Goal: Information Seeking & Learning: Find specific fact

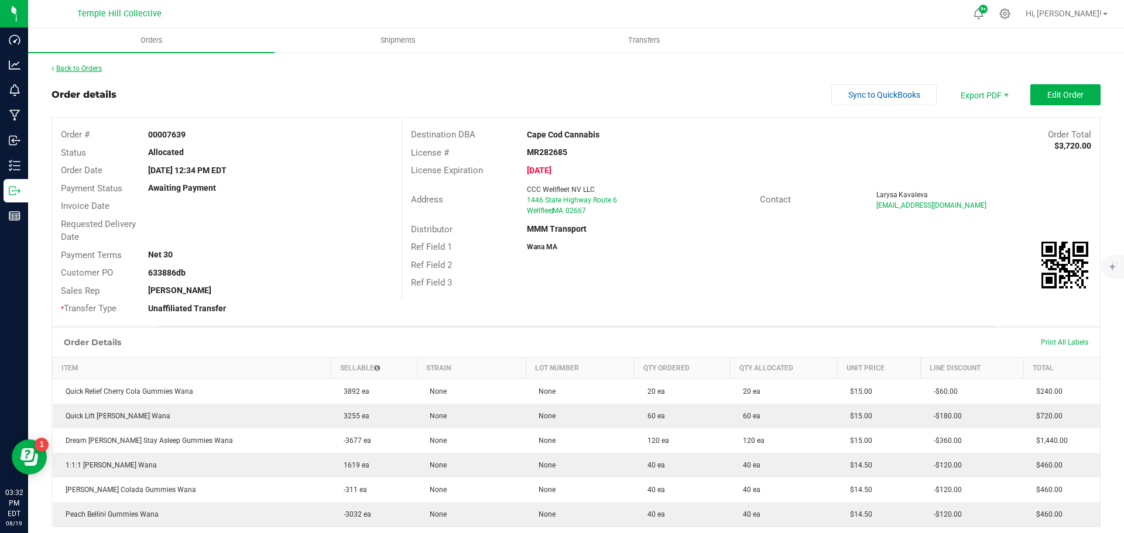
click at [78, 70] on link "Back to Orders" at bounding box center [77, 68] width 50 height 8
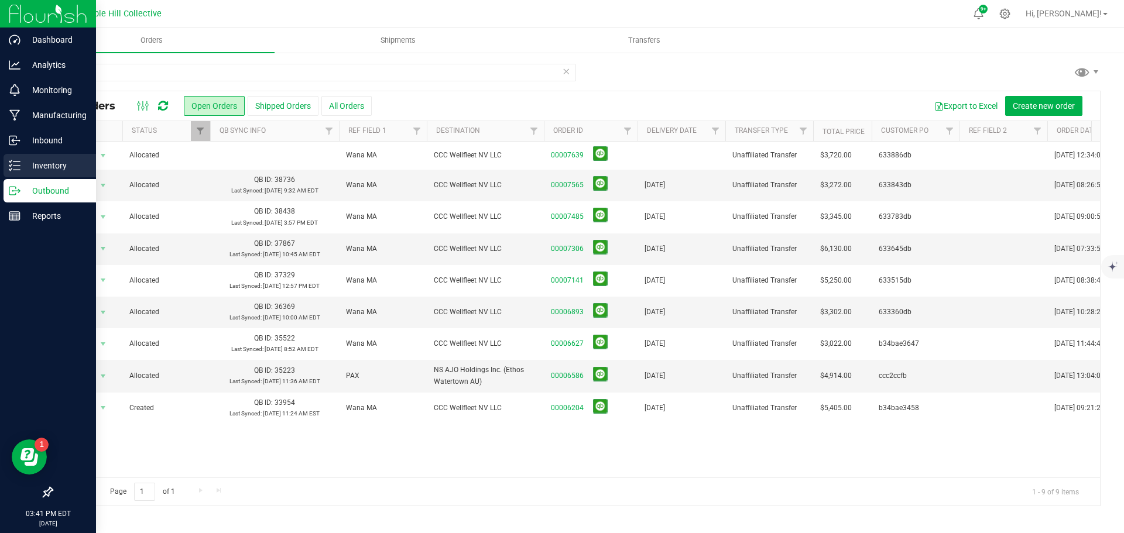
click at [46, 167] on p "Inventory" at bounding box center [55, 166] width 70 height 14
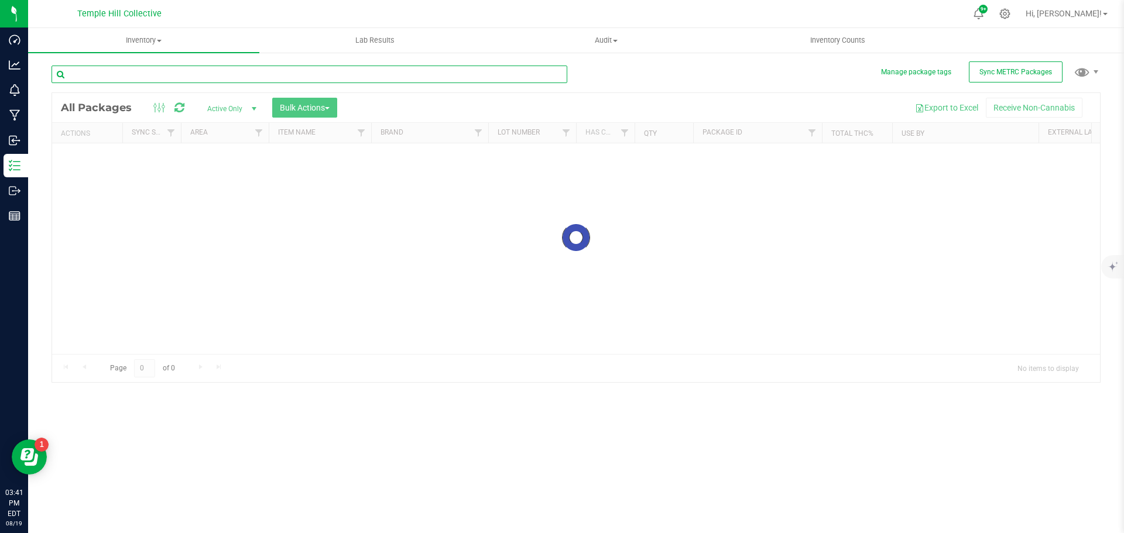
click at [244, 71] on input "text" at bounding box center [310, 75] width 516 height 18
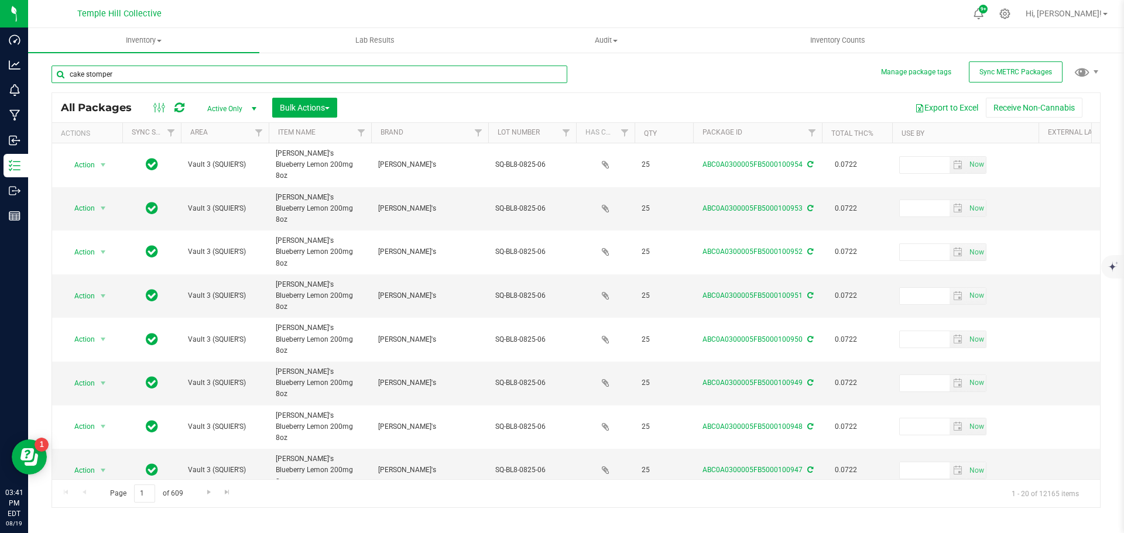
type input "cake stomper"
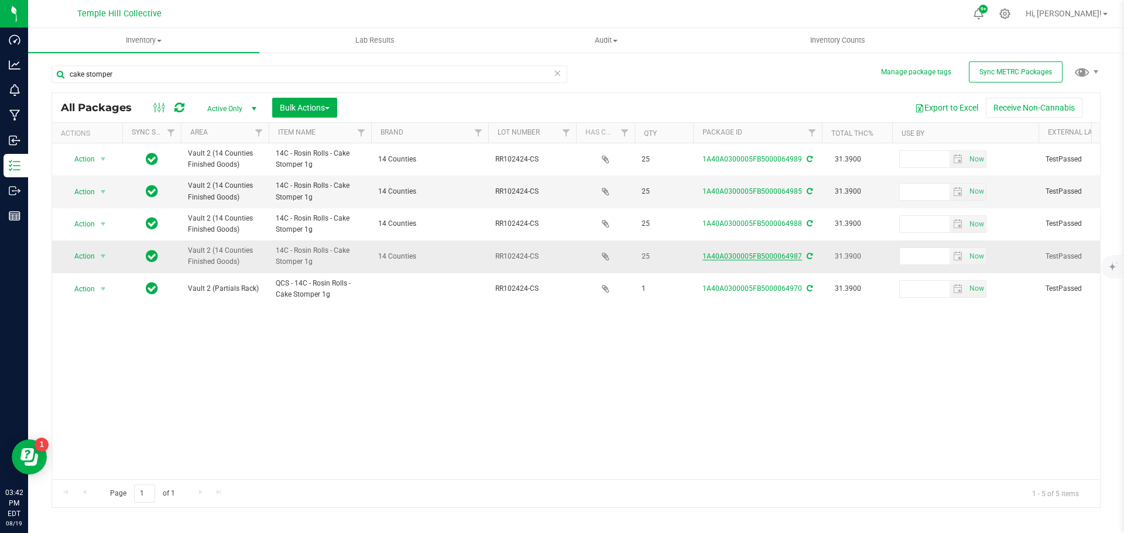
click at [773, 254] on link "1A40A0300005FB5000064987" at bounding box center [753, 256] width 100 height 8
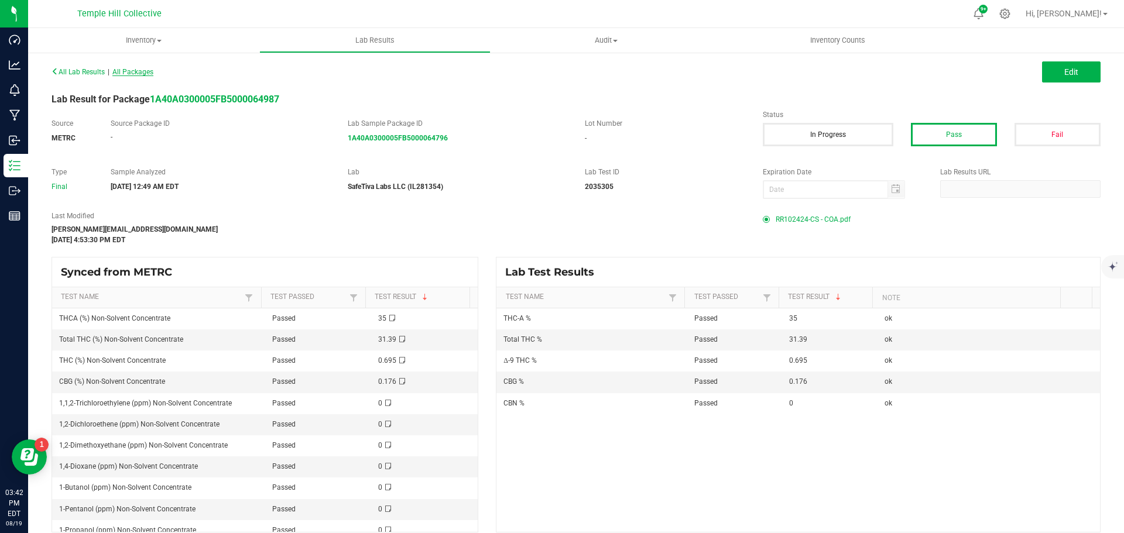
click at [149, 73] on span "All Packages" at bounding box center [132, 72] width 41 height 8
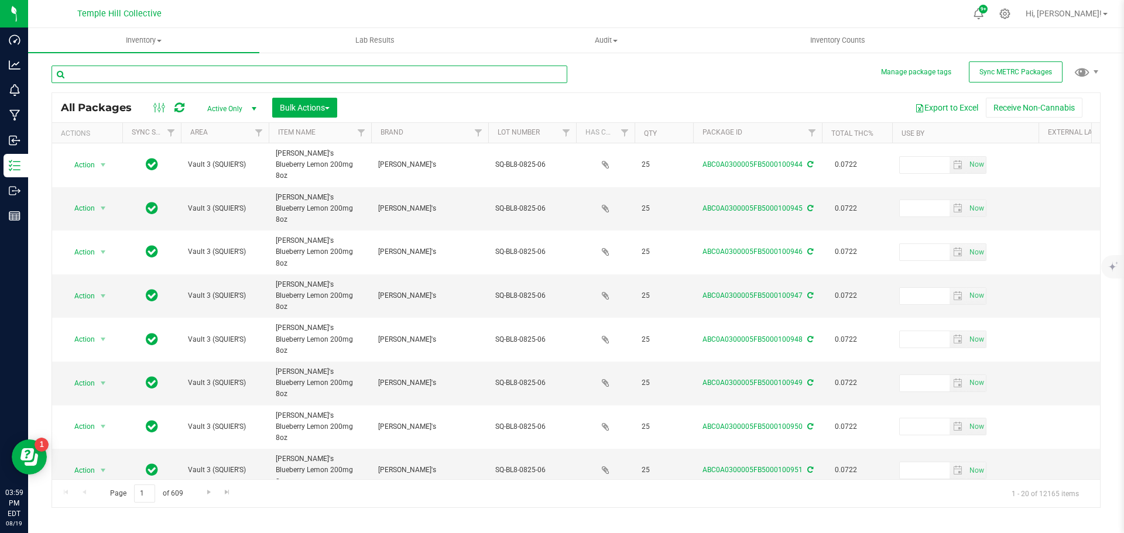
click at [130, 77] on input "text" at bounding box center [310, 75] width 516 height 18
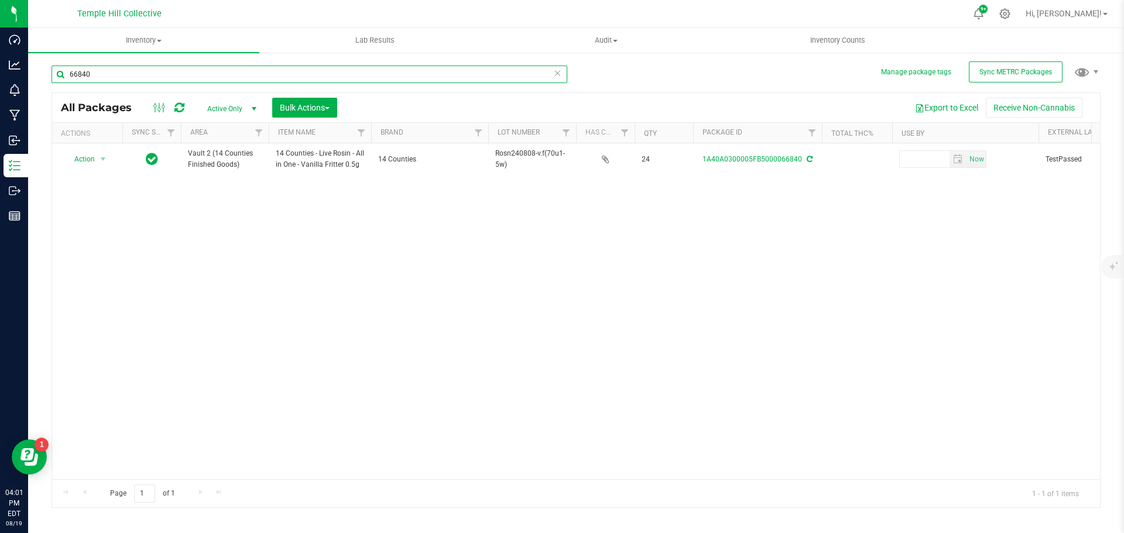
drag, startPoint x: 141, startPoint y: 70, endPoint x: 251, endPoint y: 65, distance: 109.6
click at [50, 61] on div "Dashboard Analytics Monitoring Manufacturing Inbound Inventory Outbound Reports…" at bounding box center [562, 266] width 1124 height 533
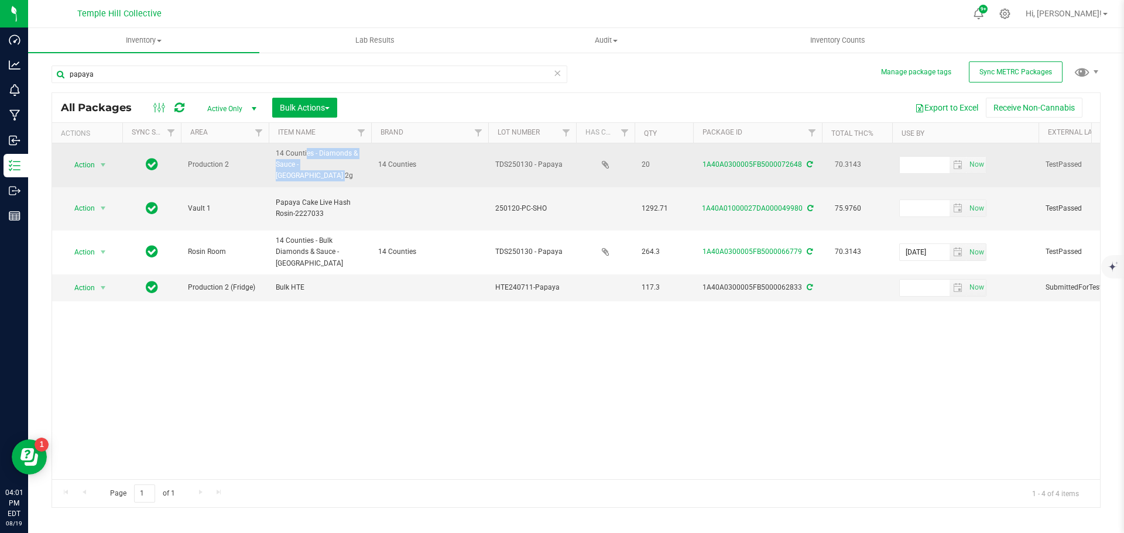
drag, startPoint x: 338, startPoint y: 166, endPoint x: 276, endPoint y: 155, distance: 63.0
click at [276, 155] on span "14 Counties - Diamonds & Sauce - [GEOGRAPHIC_DATA] 2g" at bounding box center [320, 165] width 88 height 34
copy span "14 Counties - Diamonds & Sauce - [GEOGRAPHIC_DATA] 2g"
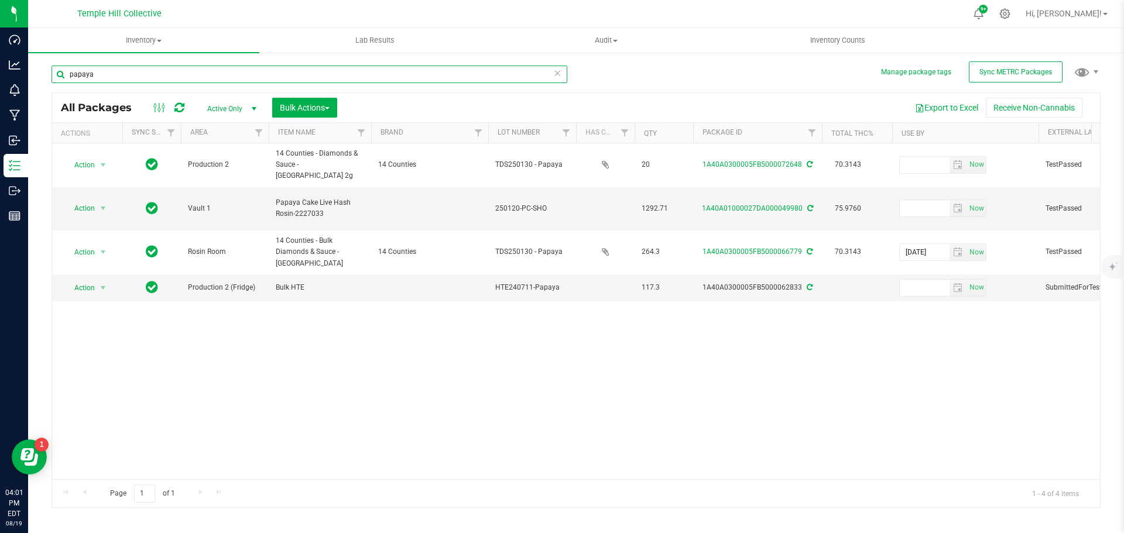
drag, startPoint x: 150, startPoint y: 70, endPoint x: 177, endPoint y: 84, distance: 30.4
click at [46, 63] on div "Manage package tags Sync METRC Packages [GEOGRAPHIC_DATA] All Packages Active O…" at bounding box center [576, 230] width 1096 height 357
paste input "14 Counties - Diamonds & Sauce - [GEOGRAPHIC_DATA] 2g"
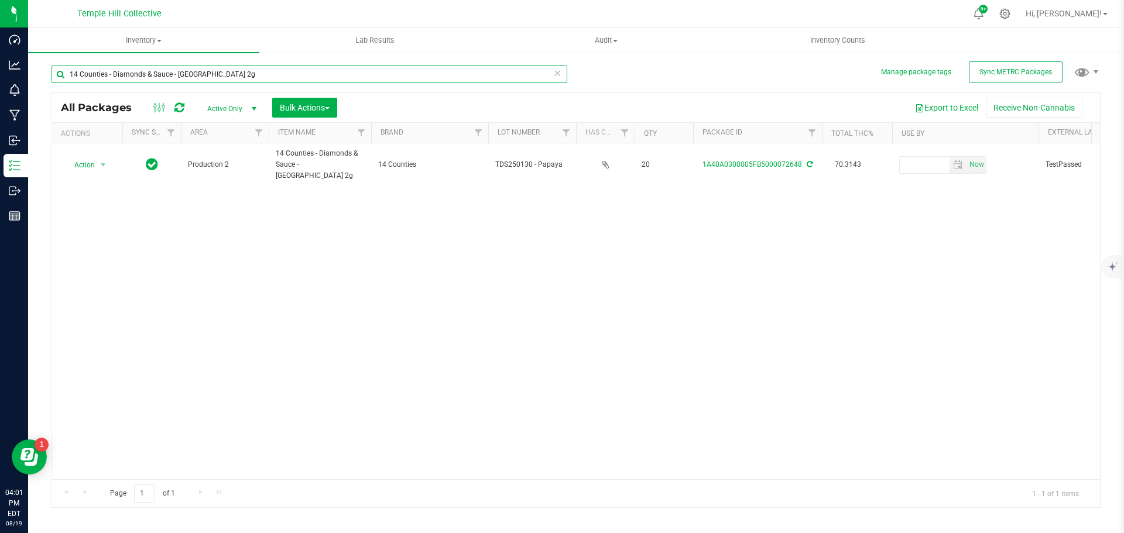
drag, startPoint x: 222, startPoint y: 76, endPoint x: 61, endPoint y: 69, distance: 161.7
click at [61, 69] on input "14 Counties - Diamonds & Sauce - [GEOGRAPHIC_DATA] 2g" at bounding box center [310, 75] width 516 height 18
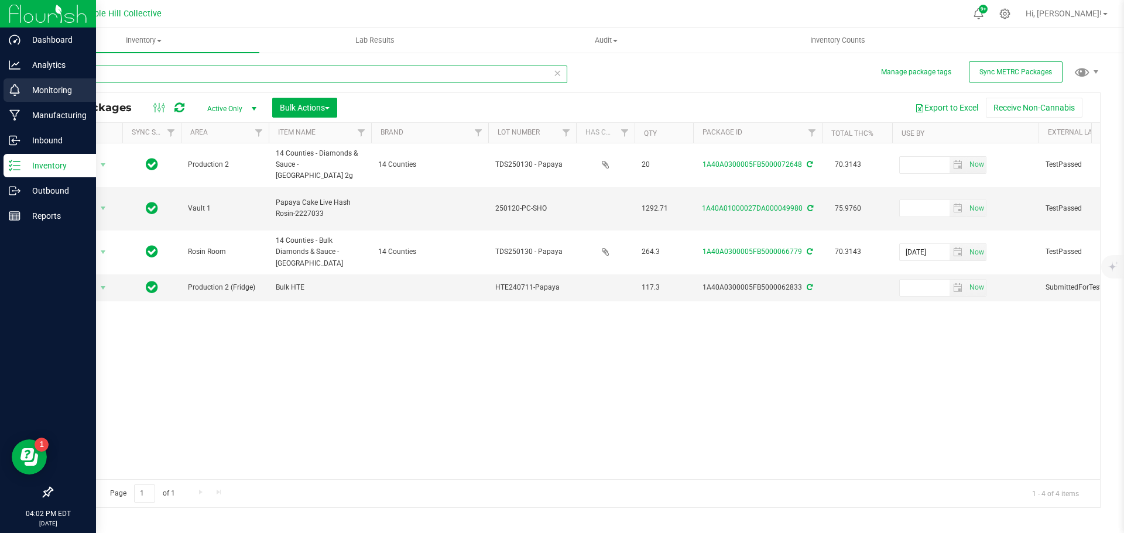
drag, startPoint x: 121, startPoint y: 68, endPoint x: 33, endPoint y: 87, distance: 89.8
click at [13, 81] on div "Dashboard Analytics Monitoring Manufacturing Inbound Inventory Outbound Reports…" at bounding box center [562, 266] width 1124 height 533
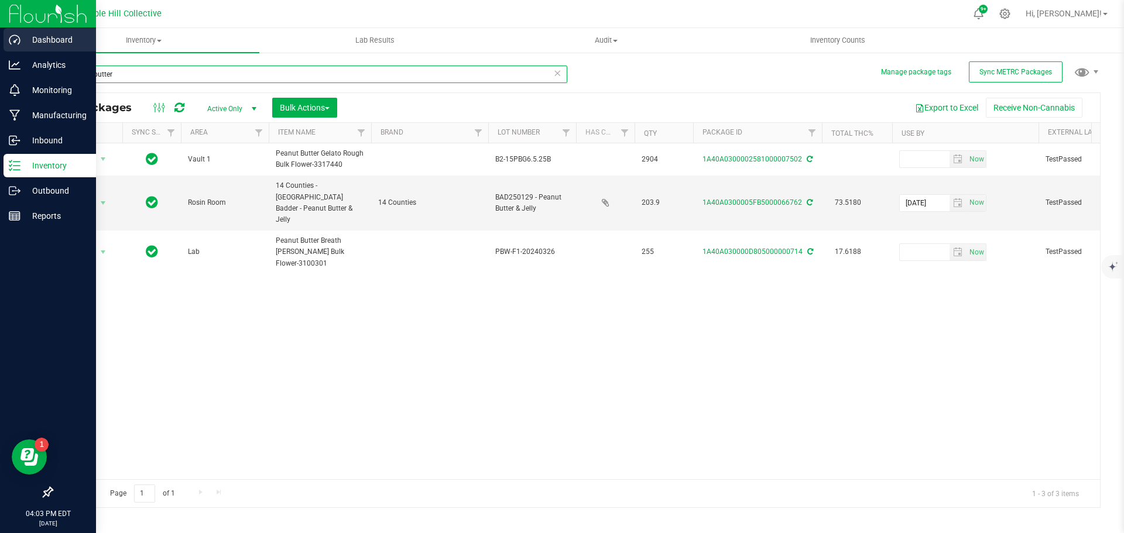
click at [0, 53] on div "Dashboard Analytics Monitoring Manufacturing Inbound Inventory Outbound Reports…" at bounding box center [562, 266] width 1124 height 533
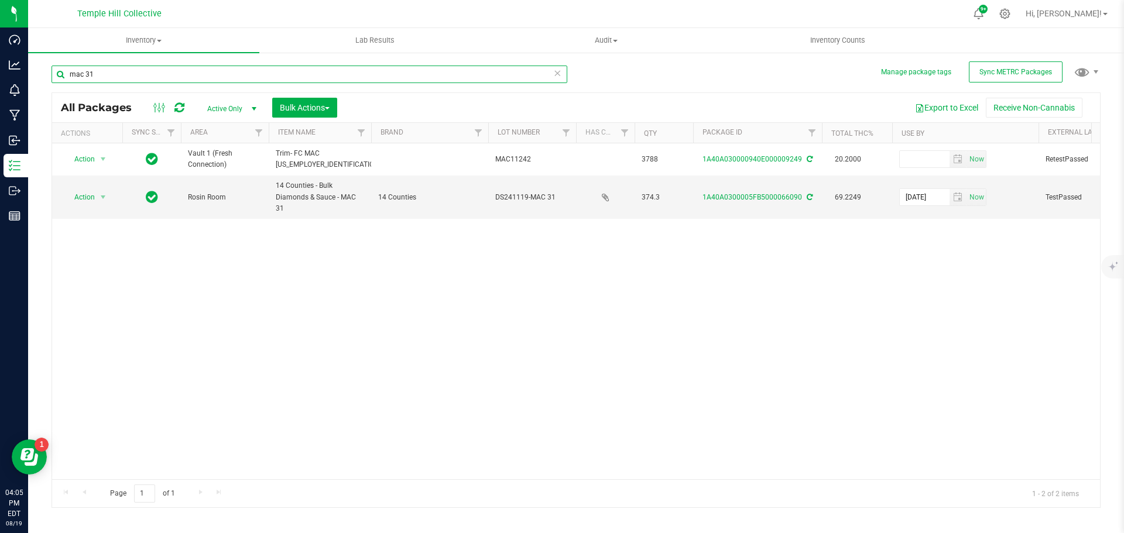
drag, startPoint x: 99, startPoint y: 73, endPoint x: 47, endPoint y: 73, distance: 52.1
click at [47, 73] on div "Manage package tags Sync METRC Packages mac 31 All Packages Active Only Active …" at bounding box center [576, 230] width 1096 height 357
click at [143, 77] on input "mac 31" at bounding box center [310, 75] width 516 height 18
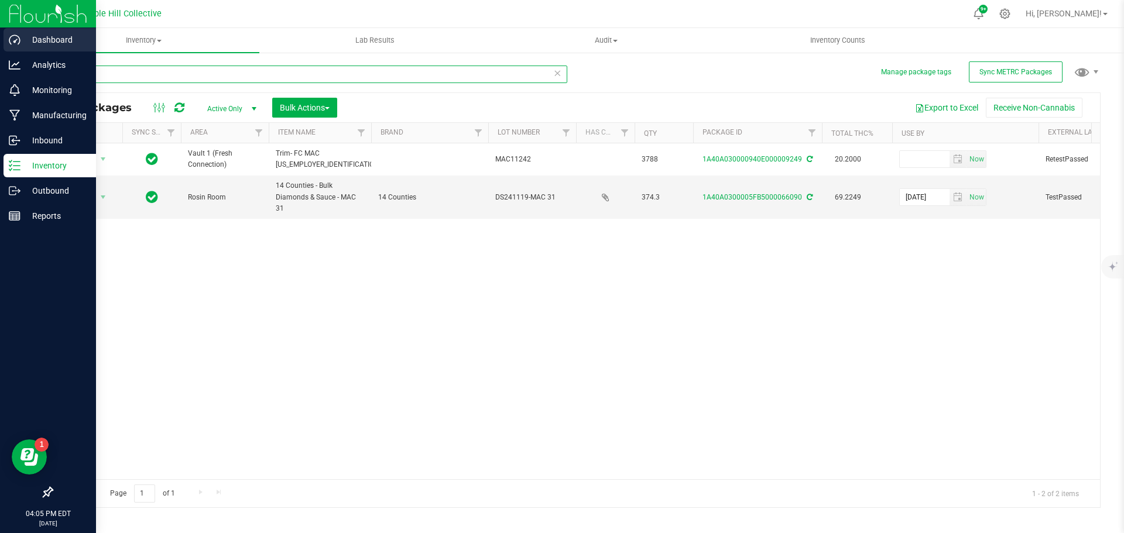
drag, startPoint x: 144, startPoint y: 73, endPoint x: 0, endPoint y: 35, distance: 149.0
click at [0, 35] on div "Dashboard Analytics Monitoring Manufacturing Inbound Inventory Outbound Reports…" at bounding box center [562, 266] width 1124 height 533
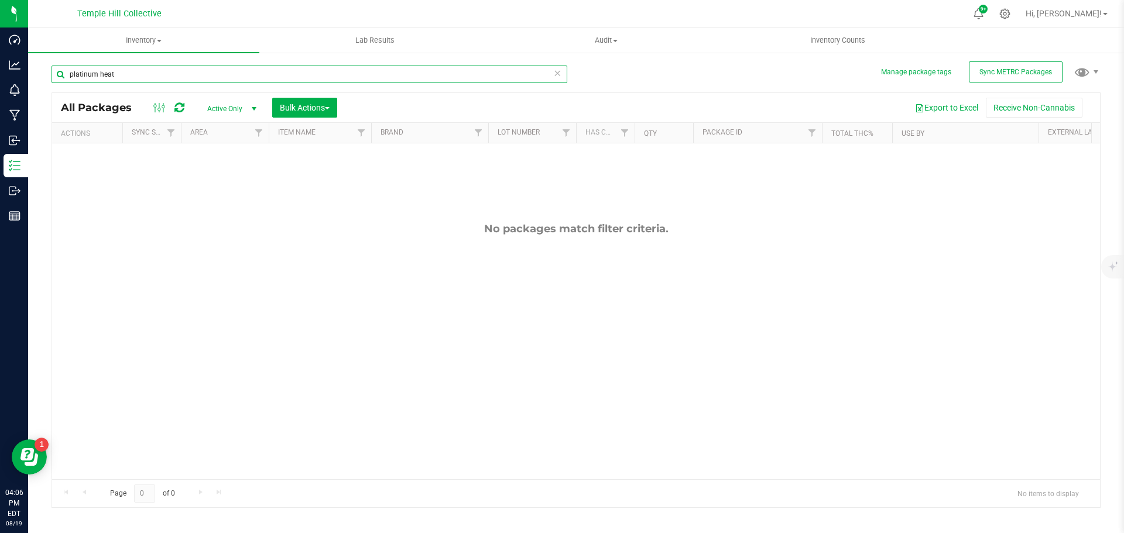
click at [132, 76] on input "platinum heat" at bounding box center [310, 75] width 516 height 18
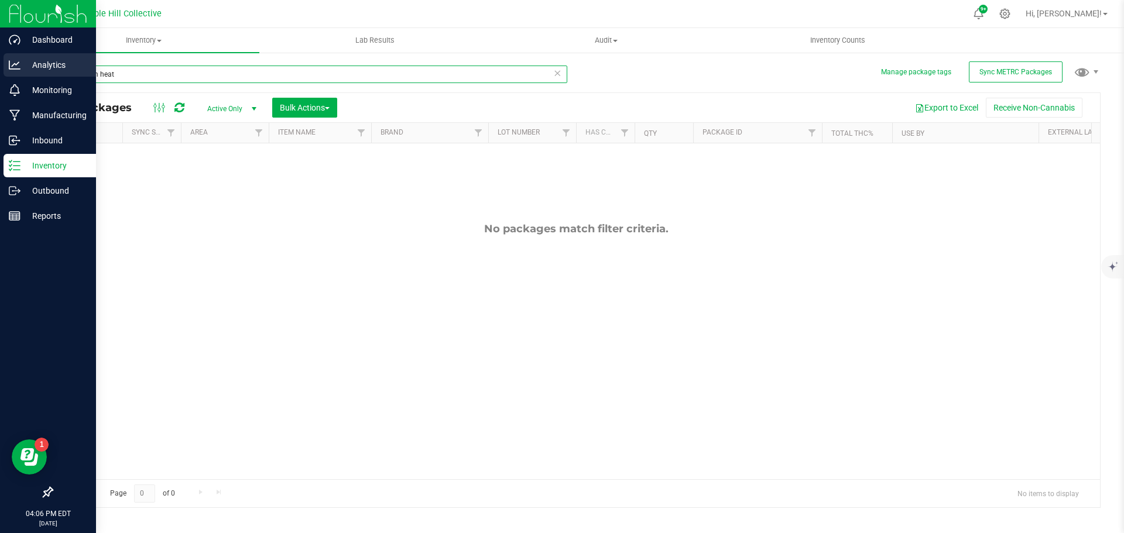
click at [27, 60] on div "Dashboard Analytics Monitoring Manufacturing Inbound Inventory Outbound Reports…" at bounding box center [562, 266] width 1124 height 533
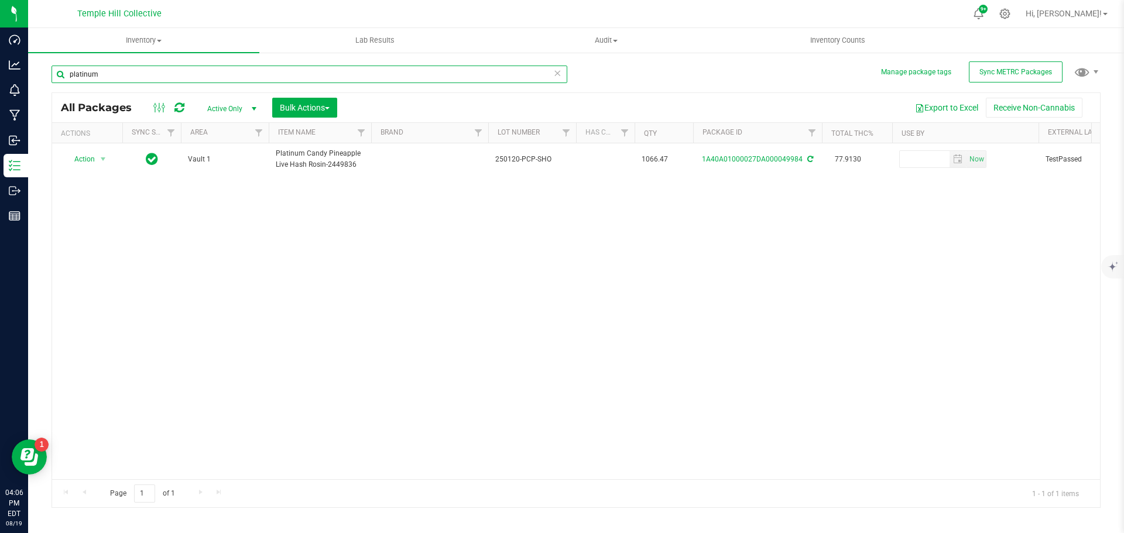
type input "platinum"
click at [560, 74] on icon at bounding box center [557, 73] width 8 height 14
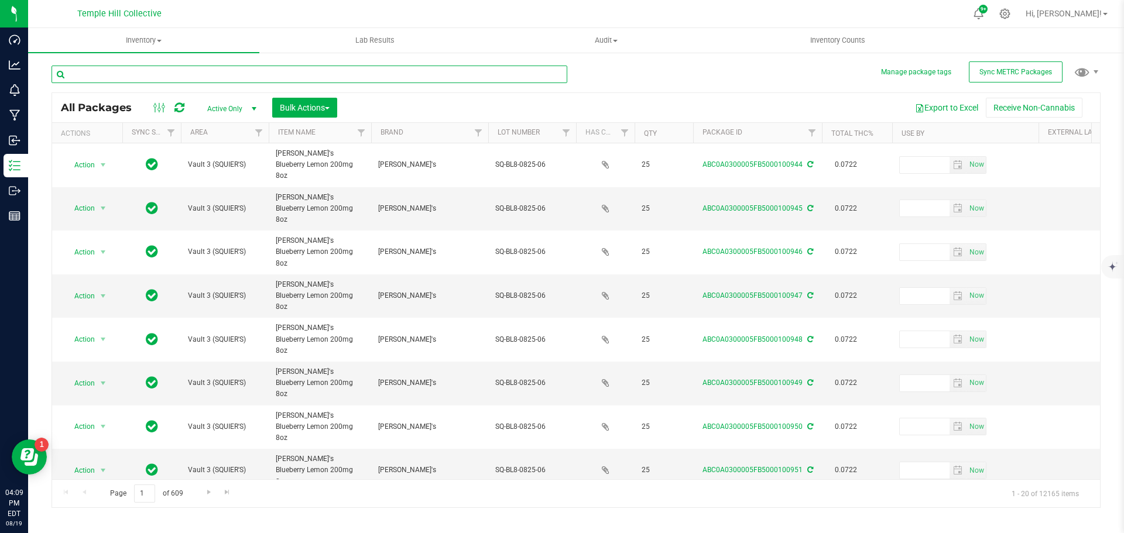
click at [292, 78] on input "text" at bounding box center [310, 75] width 516 height 18
type input "p"
type input "heat"
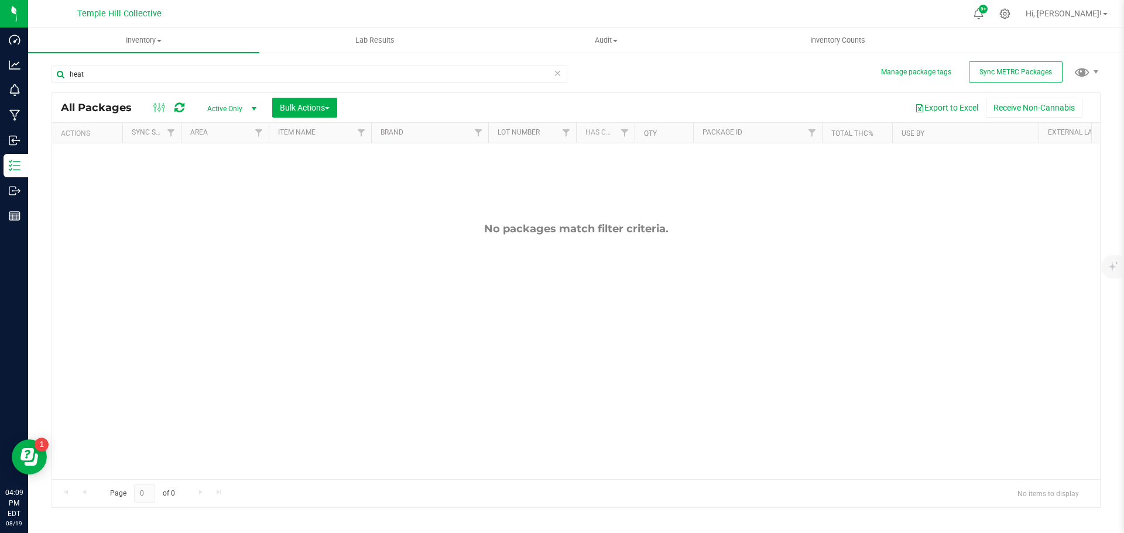
click at [558, 74] on icon at bounding box center [557, 73] width 8 height 14
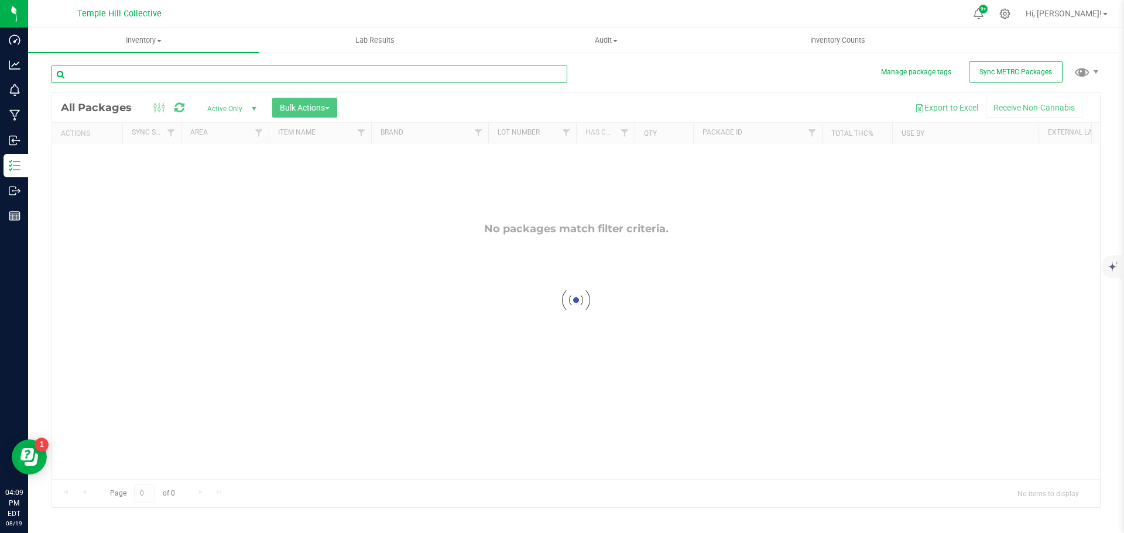
click at [118, 76] on input "text" at bounding box center [310, 75] width 516 height 18
